Goal: Consume media (video, audio): Consume media (video, audio)

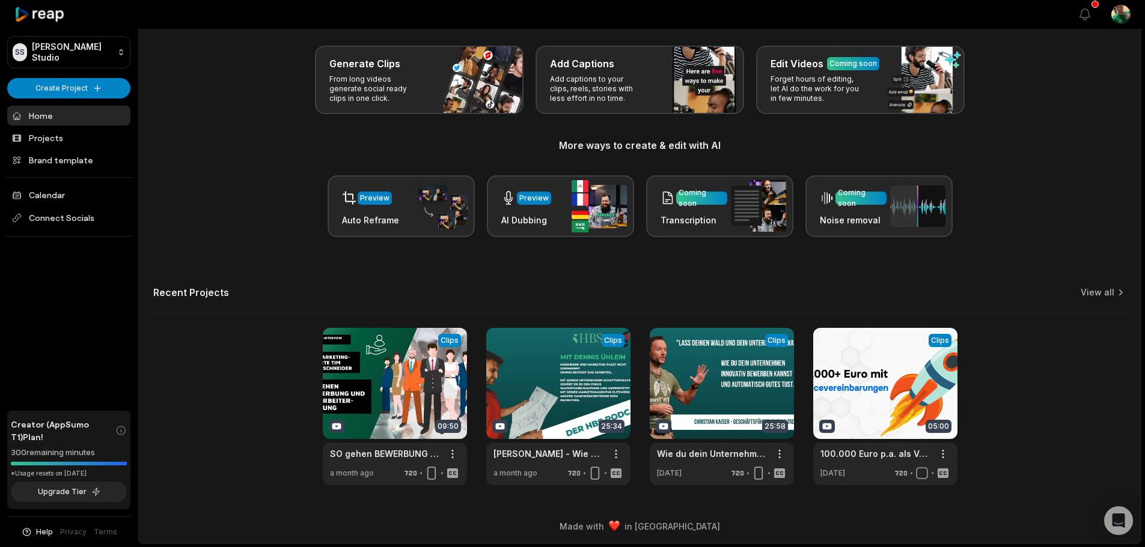
scroll to position [52, 0]
click at [1111, 293] on link "View all" at bounding box center [1097, 292] width 34 height 12
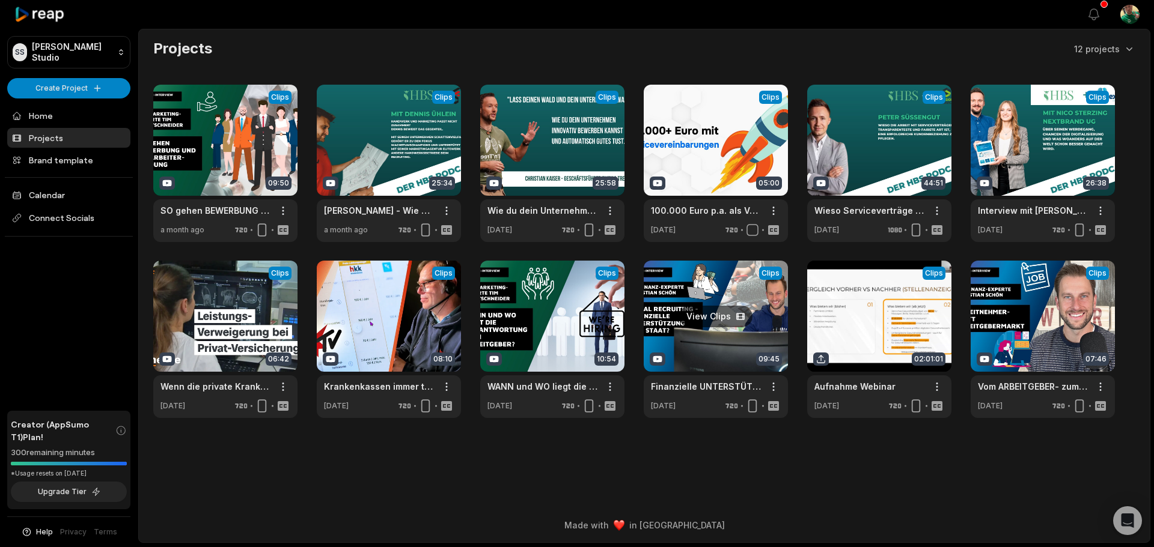
click at [733, 338] on link at bounding box center [716, 339] width 144 height 157
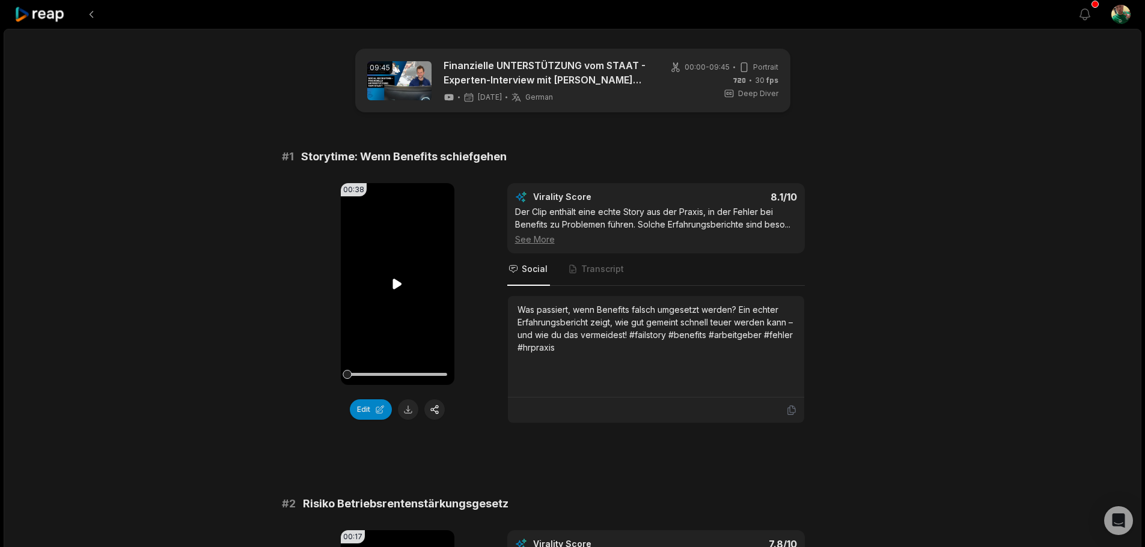
click at [398, 282] on icon at bounding box center [397, 284] width 9 height 10
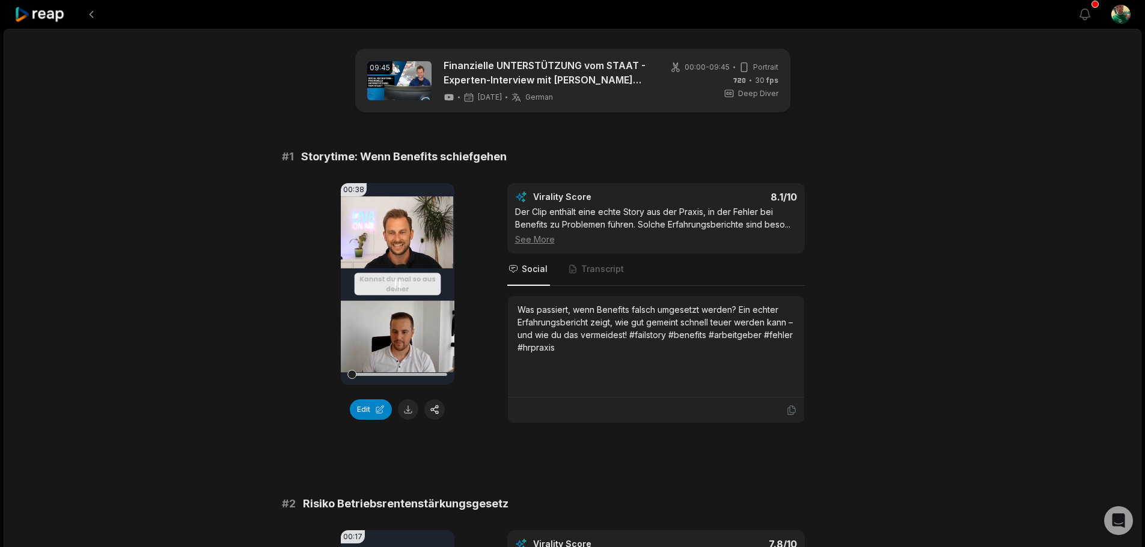
click at [397, 284] on icon at bounding box center [397, 284] width 14 height 14
